Goal: Information Seeking & Learning: Learn about a topic

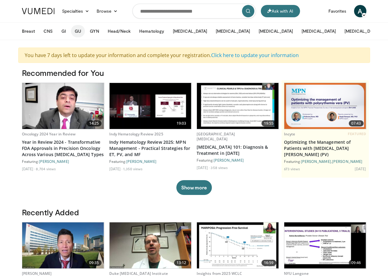
click at [76, 30] on button "GU" at bounding box center [78, 31] width 14 height 12
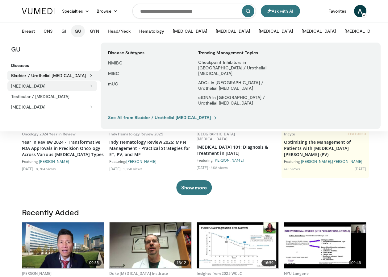
click at [27, 83] on button "[MEDICAL_DATA]" at bounding box center [51, 86] width 89 height 10
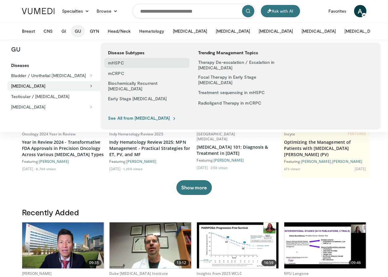
click at [117, 63] on link "mHSPC" at bounding box center [146, 63] width 85 height 10
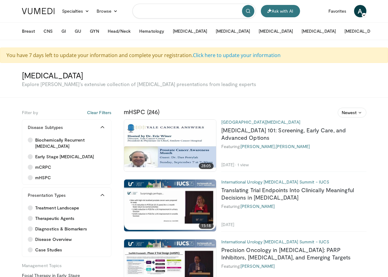
click at [223, 10] on input "Search topics, interventions" at bounding box center [193, 11] width 123 height 15
